Goal: Information Seeking & Learning: Learn about a topic

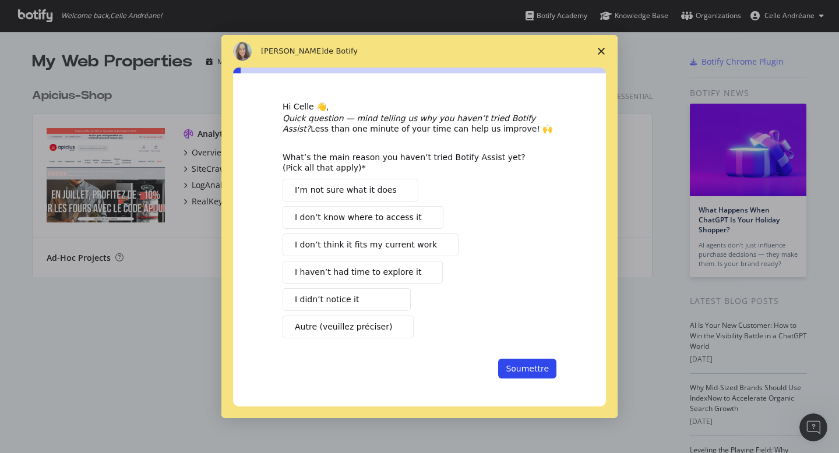
click at [602, 50] on icon "Fermer l'enquête" at bounding box center [601, 51] width 7 height 7
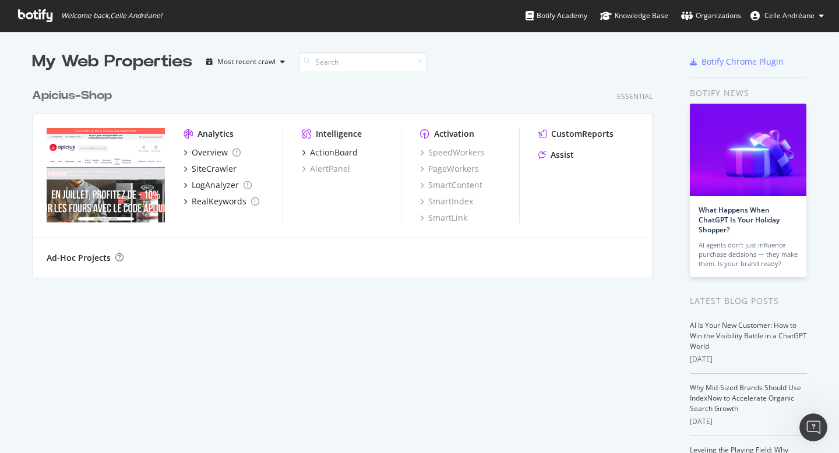
click at [807, 9] on button "Celle Andréane" at bounding box center [787, 15] width 92 height 19
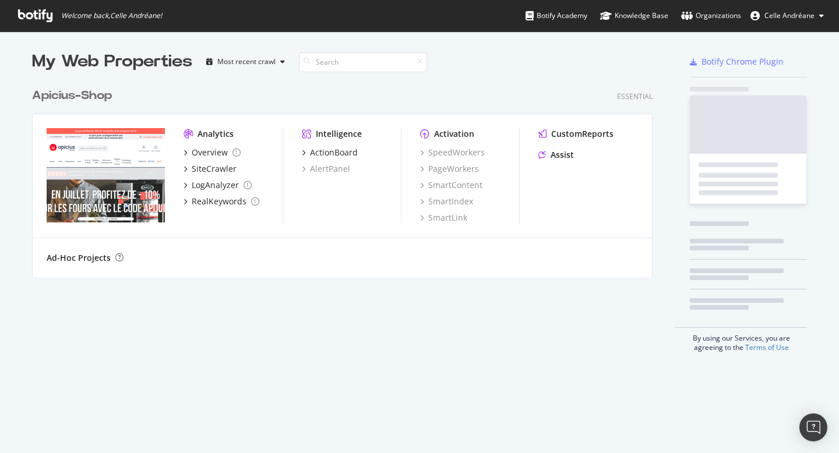
scroll to position [204, 630]
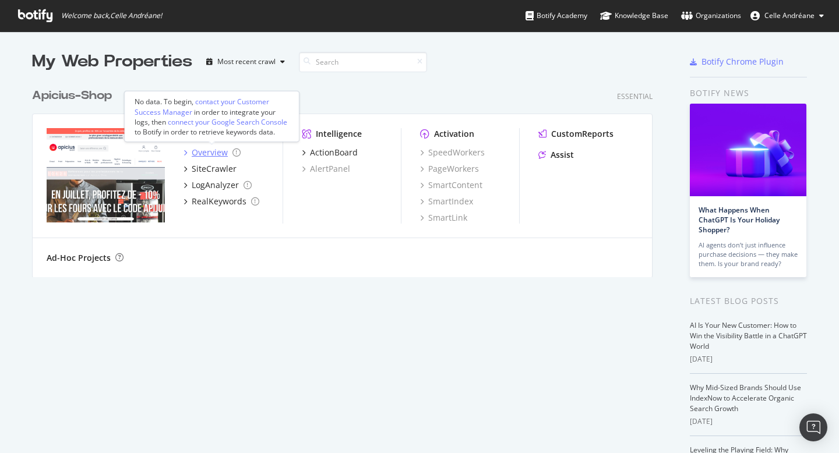
click at [203, 157] on div "Overview" at bounding box center [210, 153] width 36 height 12
